Goal: Task Accomplishment & Management: Manage account settings

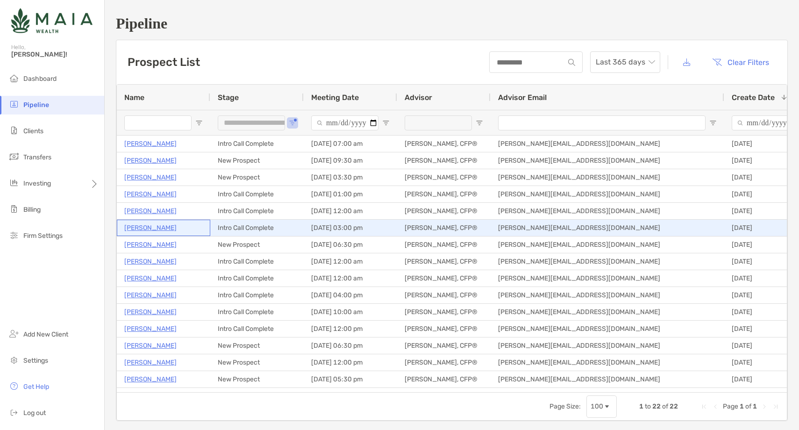
click at [148, 227] on p "[PERSON_NAME]" at bounding box center [150, 228] width 52 height 12
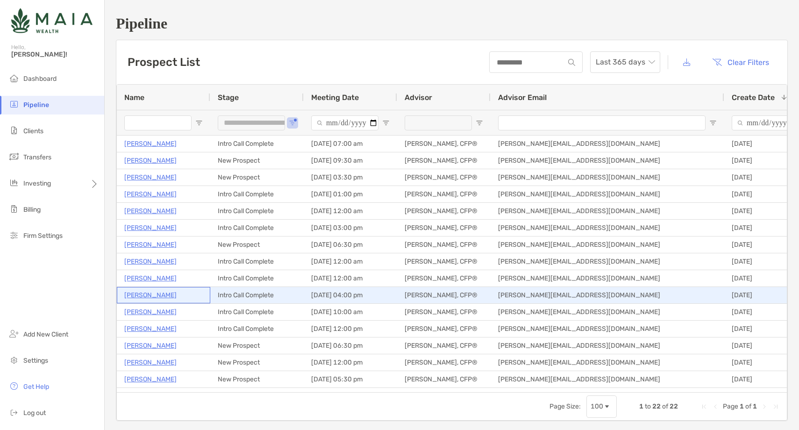
click at [145, 294] on p "[PERSON_NAME]" at bounding box center [150, 295] width 52 height 12
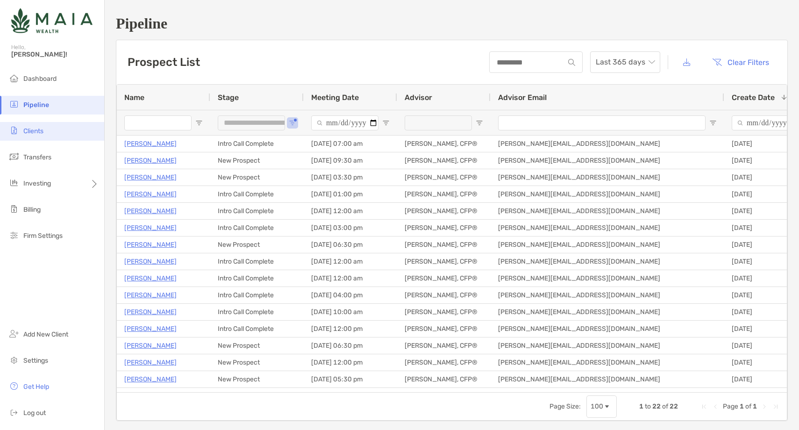
click at [38, 134] on span "Clients" at bounding box center [33, 131] width 20 height 8
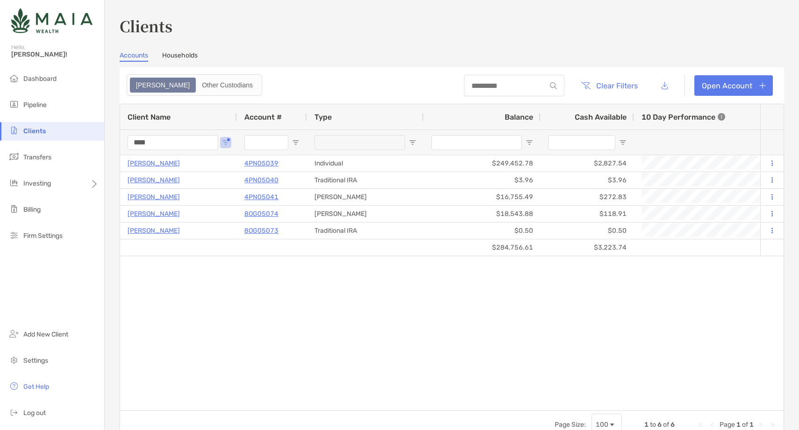
click at [134, 145] on input "****" at bounding box center [172, 142] width 91 height 15
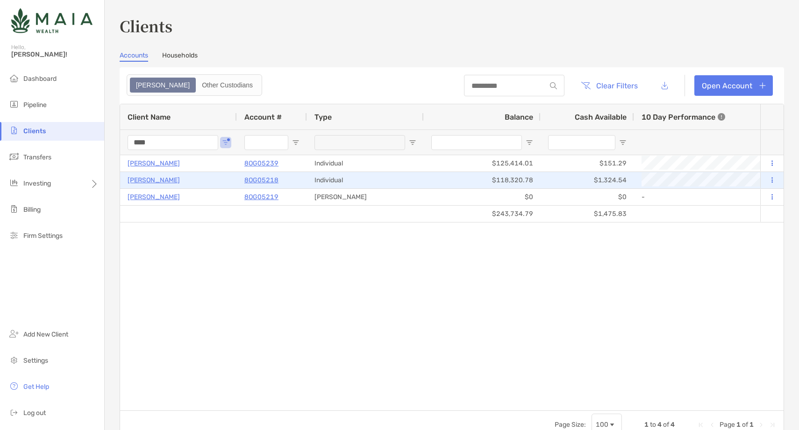
type input "****"
click at [256, 180] on p "8OG05218" at bounding box center [261, 180] width 34 height 12
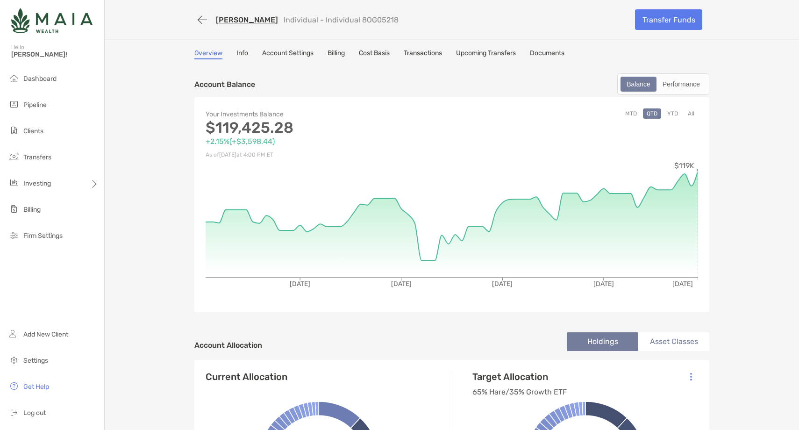
click at [677, 112] on button "YTD" at bounding box center [672, 113] width 18 height 10
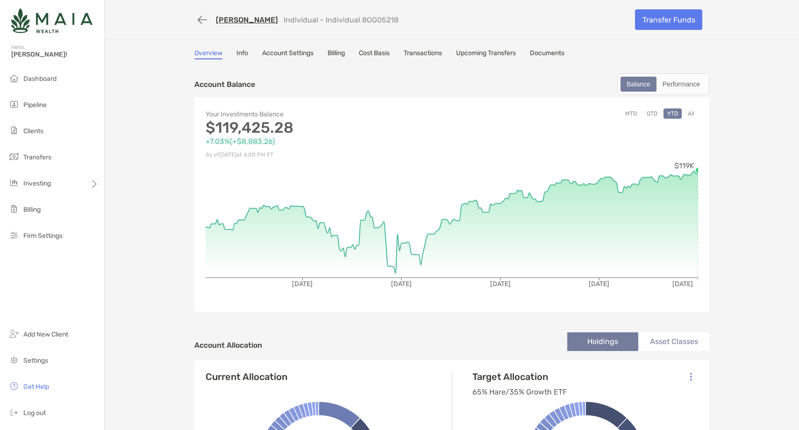
click at [691, 112] on button "All" at bounding box center [691, 113] width 14 height 10
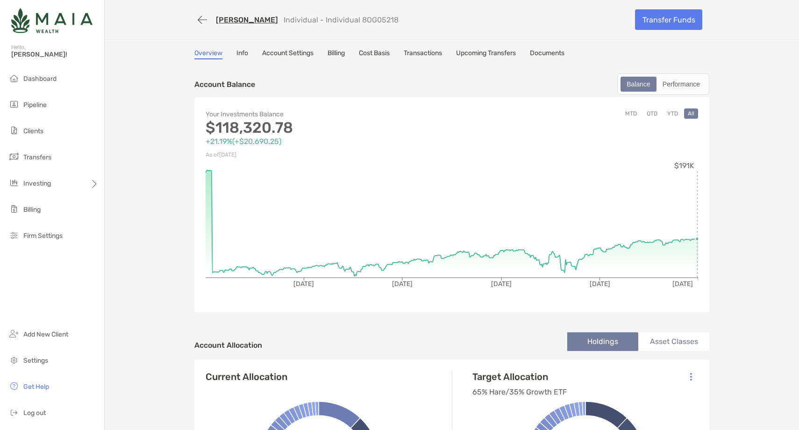
click at [239, 19] on link "[PERSON_NAME]" at bounding box center [247, 19] width 62 height 9
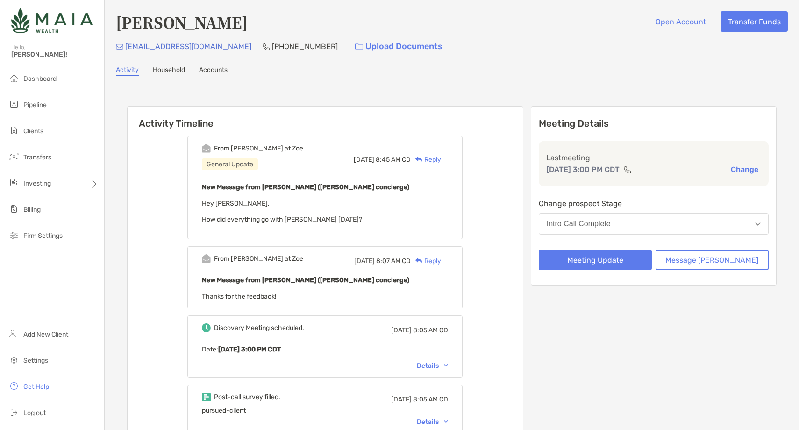
click at [441, 158] on div "Reply" at bounding box center [426, 160] width 30 height 10
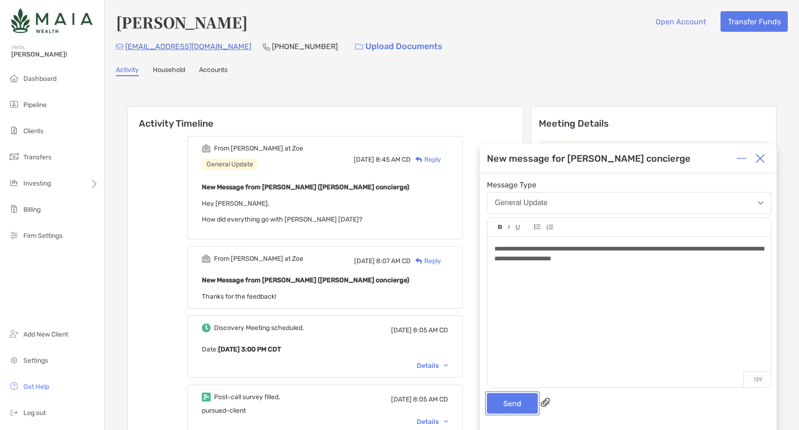
click at [500, 402] on button "Send" at bounding box center [512, 403] width 51 height 21
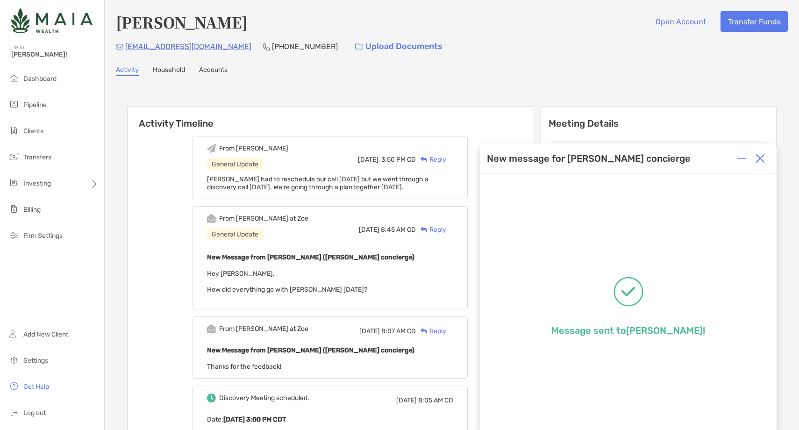
click at [758, 154] on img at bounding box center [759, 158] width 9 height 9
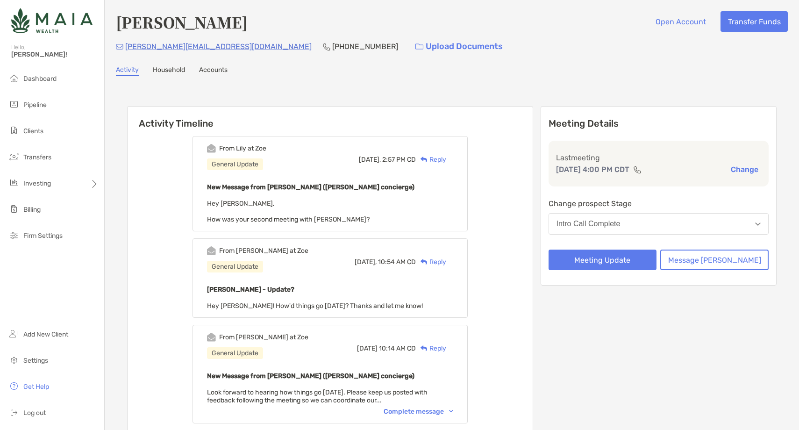
click at [446, 156] on div "Reply" at bounding box center [431, 160] width 30 height 10
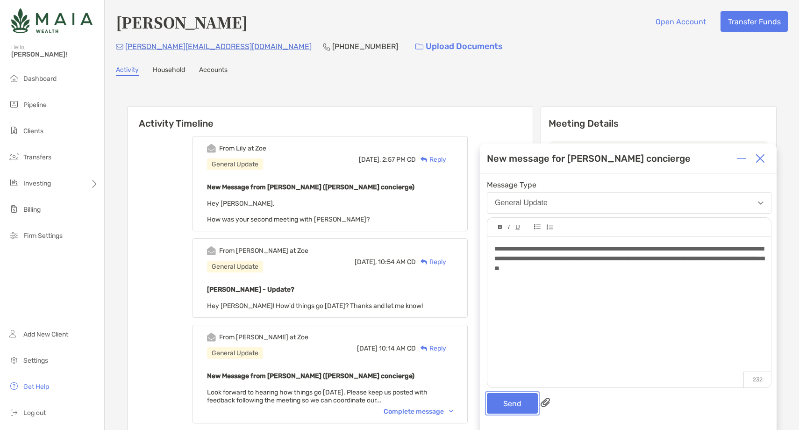
click at [511, 405] on button "Send" at bounding box center [512, 403] width 51 height 21
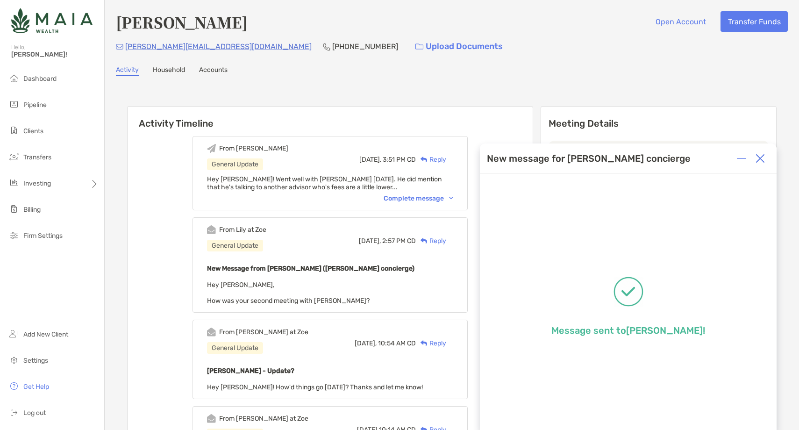
click at [761, 158] on img at bounding box center [759, 158] width 9 height 9
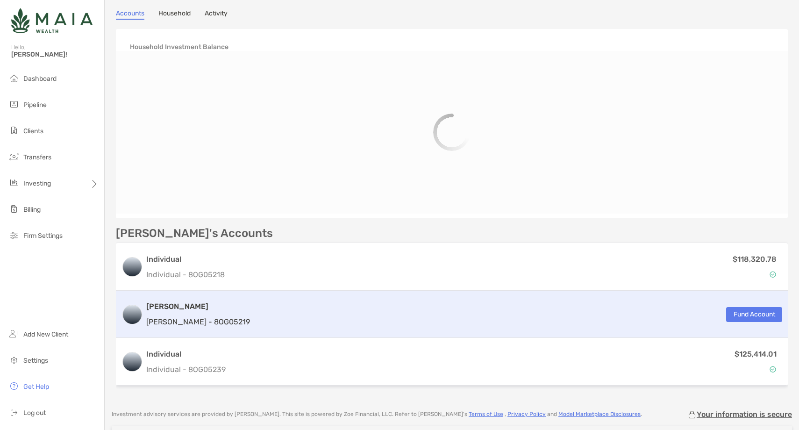
scroll to position [93, 0]
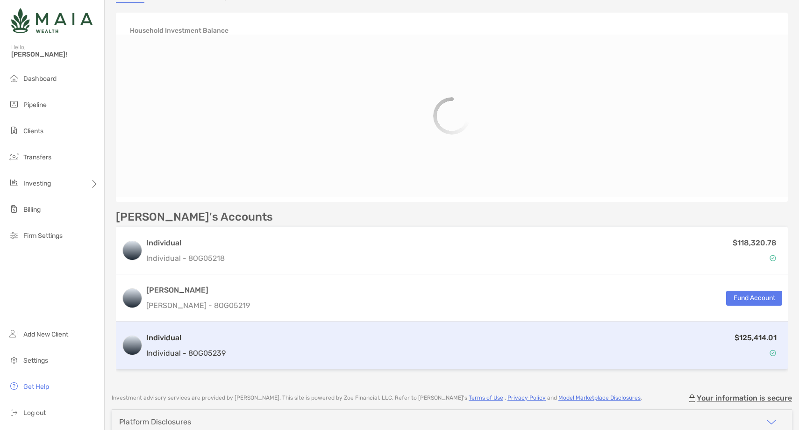
click at [243, 332] on div "$125,414.01" at bounding box center [505, 345] width 552 height 27
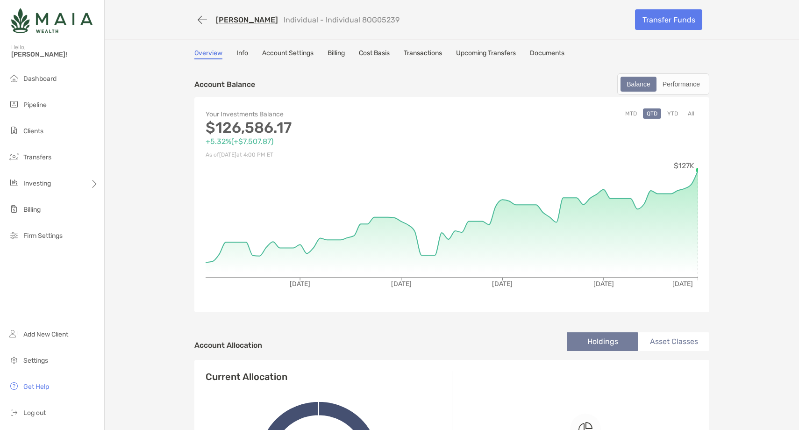
click at [675, 113] on button "YTD" at bounding box center [672, 113] width 18 height 10
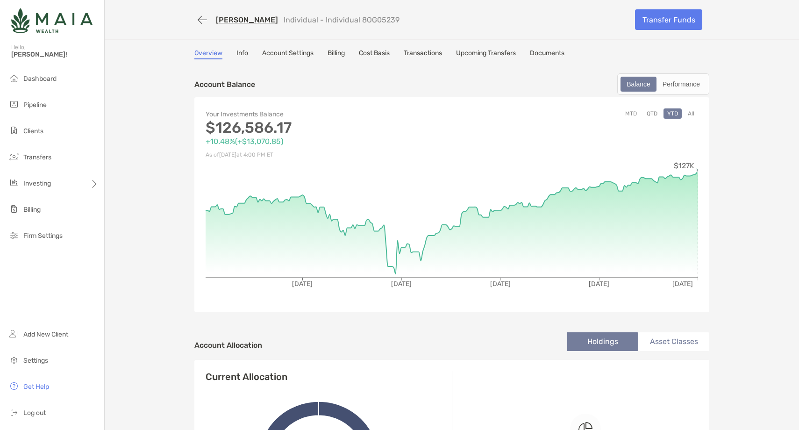
click at [692, 112] on button "All" at bounding box center [691, 113] width 14 height 10
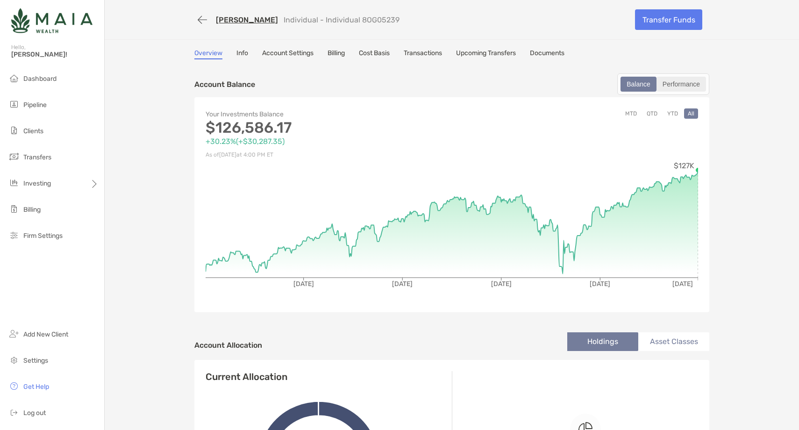
click at [690, 86] on div "Performance" at bounding box center [681, 84] width 48 height 13
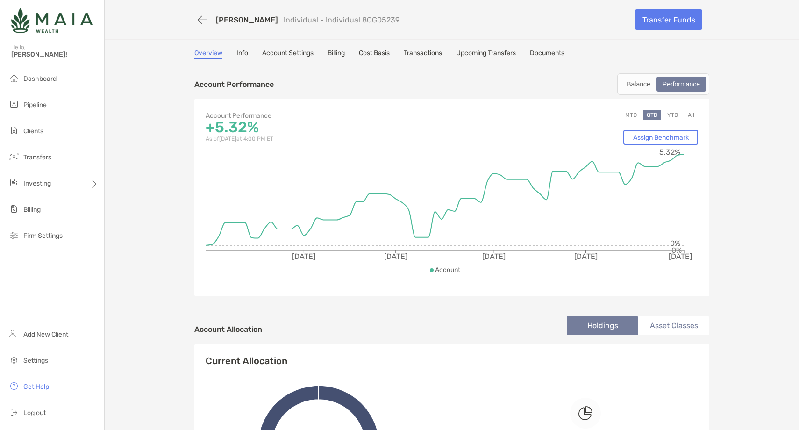
click at [657, 145] on icon "[DATE] [DATE] [DATE] [DATE] [DATE] 0% 5.32% 0%" at bounding box center [451, 215] width 492 height 140
click at [657, 134] on link "Assign Benchmark" at bounding box center [660, 137] width 75 height 15
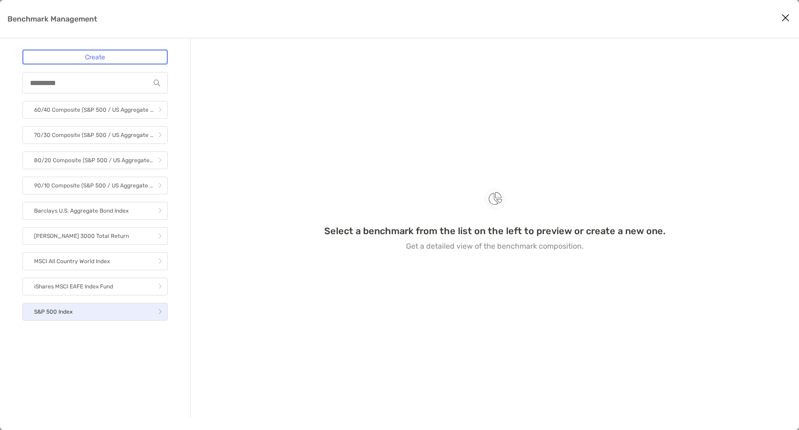
click at [69, 311] on p "S&P 500 Index" at bounding box center [53, 312] width 38 height 12
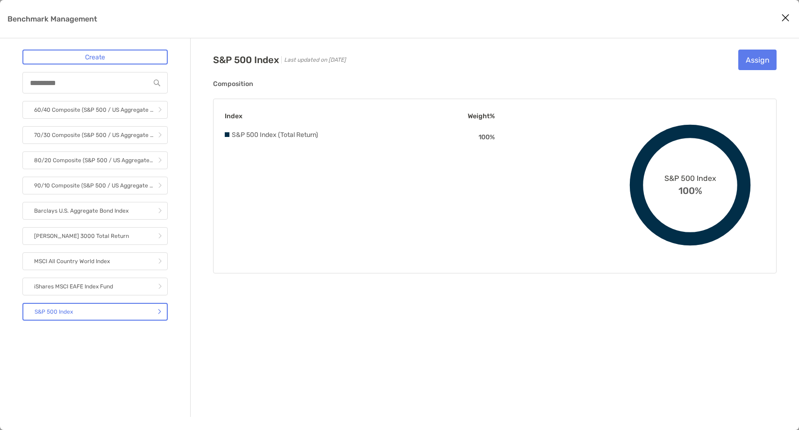
click at [744, 74] on div "S&P 500 Index Last updated on [DATE] Assign Composition Index Weight% S&P 500 I…" at bounding box center [494, 162] width 563 height 224
click at [747, 61] on button "Assign" at bounding box center [757, 60] width 38 height 21
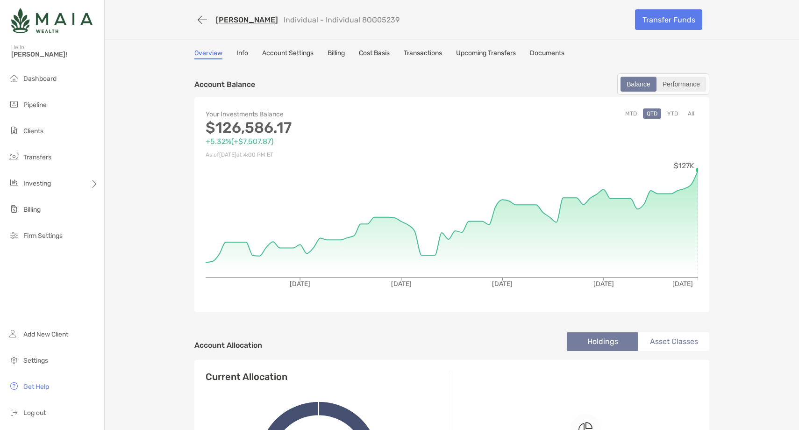
click at [683, 87] on div "Performance" at bounding box center [681, 84] width 48 height 13
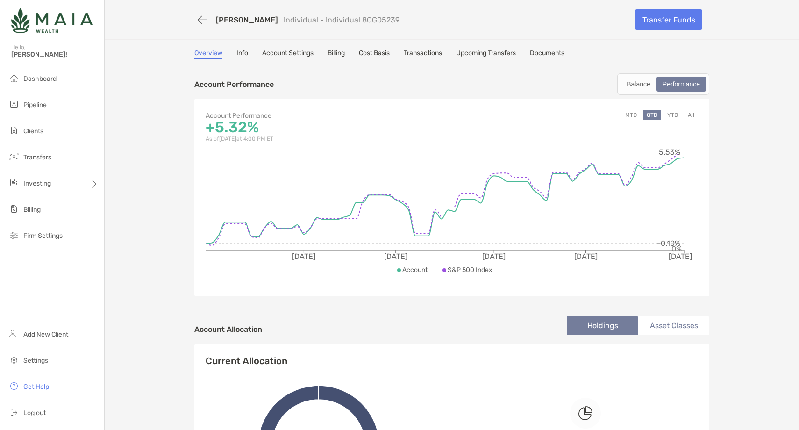
click at [674, 113] on button "YTD" at bounding box center [672, 115] width 18 height 10
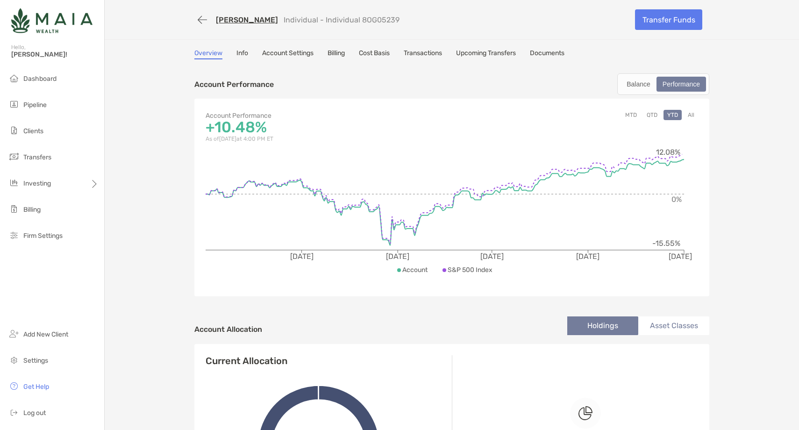
click at [691, 115] on button "All" at bounding box center [691, 115] width 14 height 10
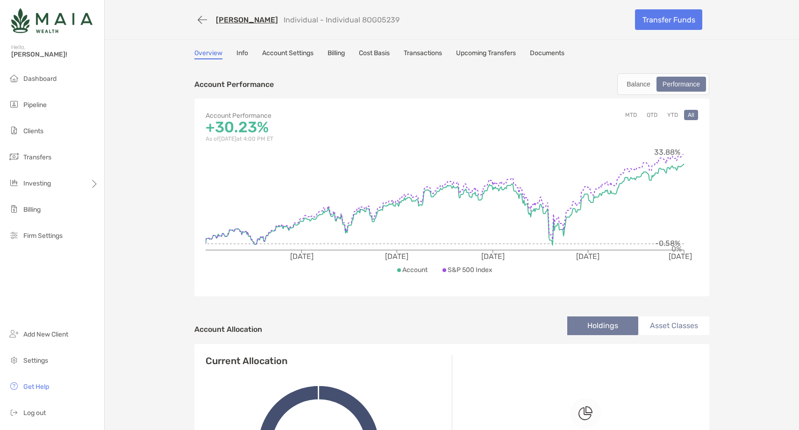
click at [682, 89] on div "Performance" at bounding box center [681, 84] width 48 height 13
click at [632, 84] on div "Balance" at bounding box center [638, 84] width 34 height 13
